Goal: Task Accomplishment & Management: Use online tool/utility

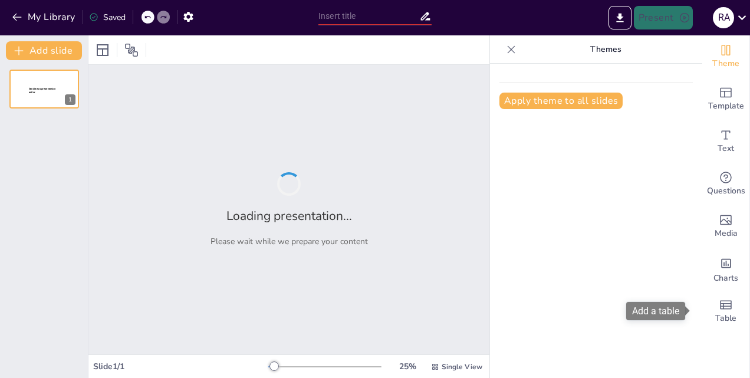
type input "Best Practices for a Controlled Startup of Marine Gas Turbine Engines"
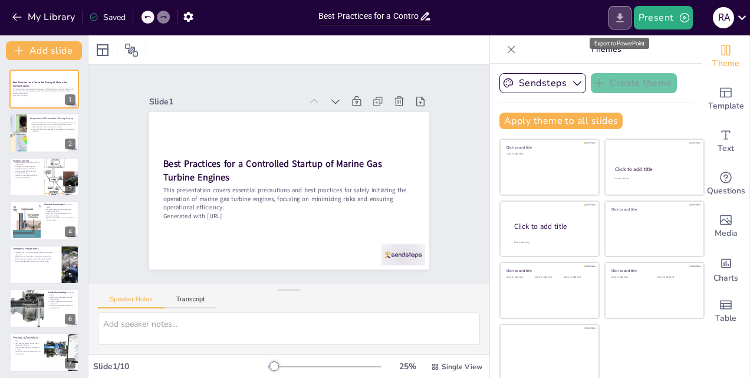
click at [619, 17] on icon "Export to PowerPoint" at bounding box center [619, 17] width 7 height 9
click at [15, 16] on icon "button" at bounding box center [17, 17] width 12 height 12
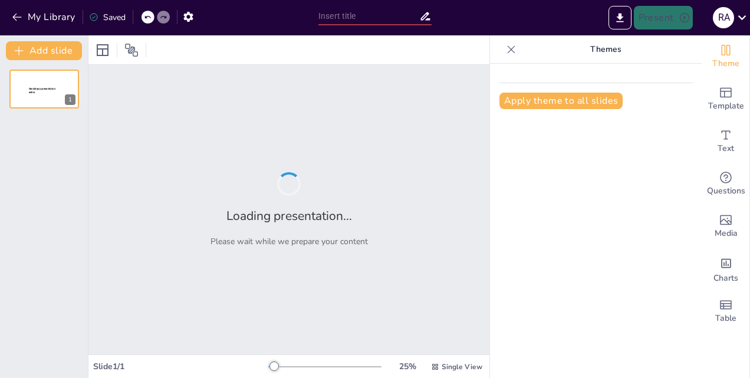
type input "Essential Support Systems: Ensuring Reliable Gas Turbine Operation"
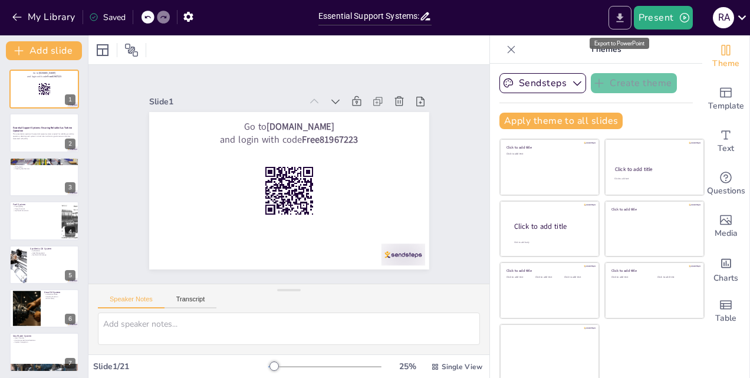
click at [624, 19] on icon "Export to PowerPoint" at bounding box center [620, 18] width 12 height 12
checkbox input "true"
click at [43, 14] on button "My Library" at bounding box center [44, 17] width 71 height 19
